Goal: Transaction & Acquisition: Download file/media

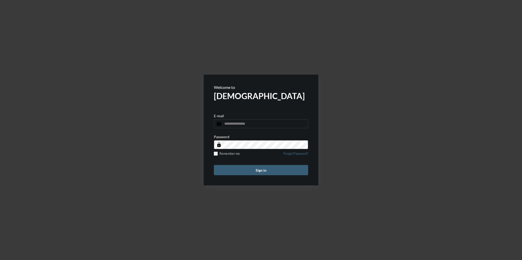
click at [244, 119] on div "E-mail email" at bounding box center [261, 120] width 94 height 15
click at [244, 124] on input "email" at bounding box center [261, 123] width 94 height 9
type input "**********"
click at [214, 165] on button "Sign in" at bounding box center [261, 170] width 94 height 10
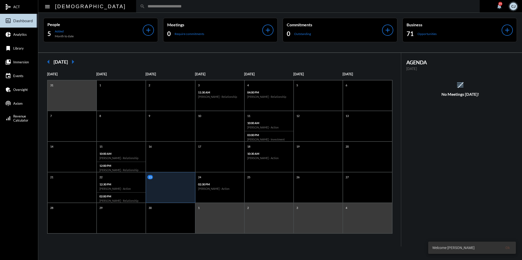
click at [18, 58] on link "collections_bookmark Immersion" at bounding box center [19, 62] width 38 height 14
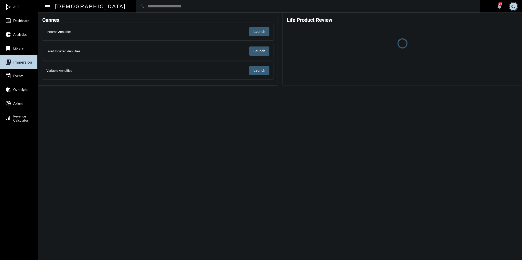
click at [265, 27] on button "Launch" at bounding box center [259, 31] width 20 height 9
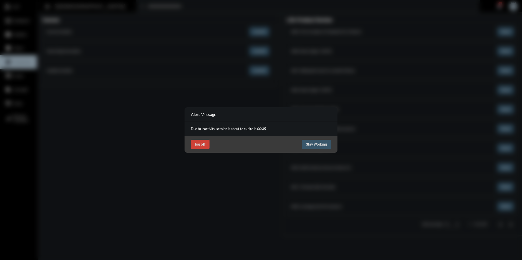
click at [310, 143] on span "Stay Working" at bounding box center [316, 144] width 21 height 4
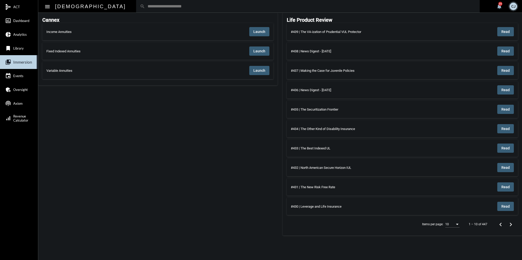
click at [183, 5] on input "text" at bounding box center [310, 6] width 331 height 4
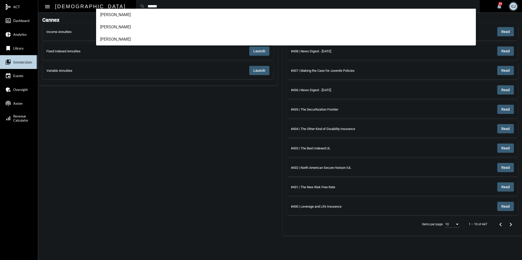
type input "******"
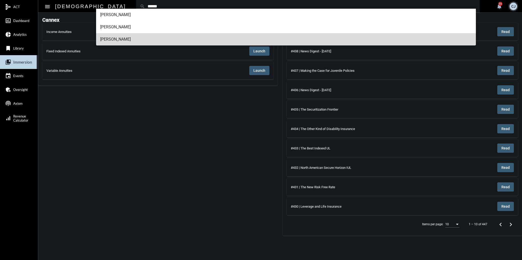
click at [140, 39] on span "[PERSON_NAME]" at bounding box center [286, 39] width 372 height 12
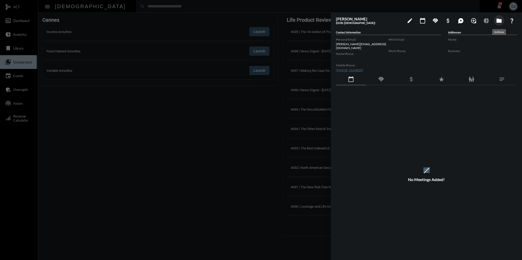
click at [501, 21] on mat-icon "folder" at bounding box center [499, 21] width 6 height 6
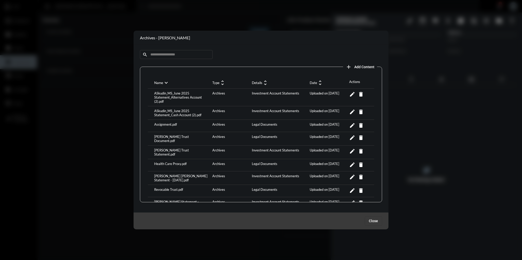
click at [187, 97] on div "ASkudin_MS_June 2025 Statement_Alternatives Account (2).pdf" at bounding box center [182, 97] width 58 height 12
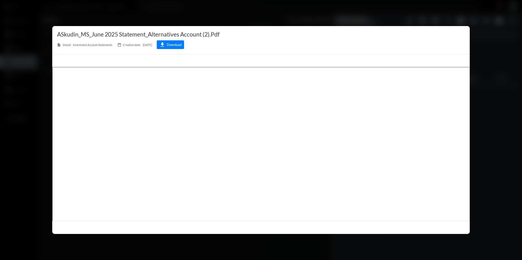
click at [184, 42] on button "download Download" at bounding box center [170, 44] width 27 height 9
